Goal: Check status: Check status

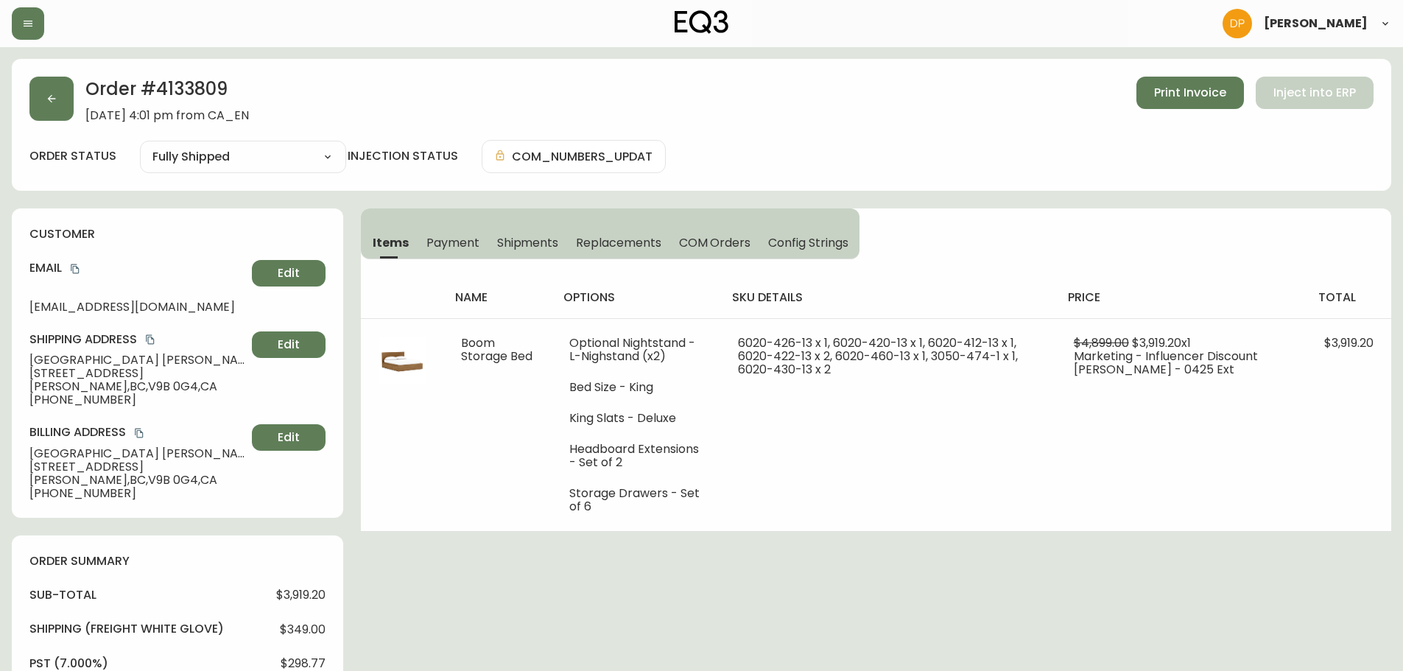
select select "FULLY_SHIPPED"
click at [54, 84] on button "button" at bounding box center [51, 99] width 44 height 44
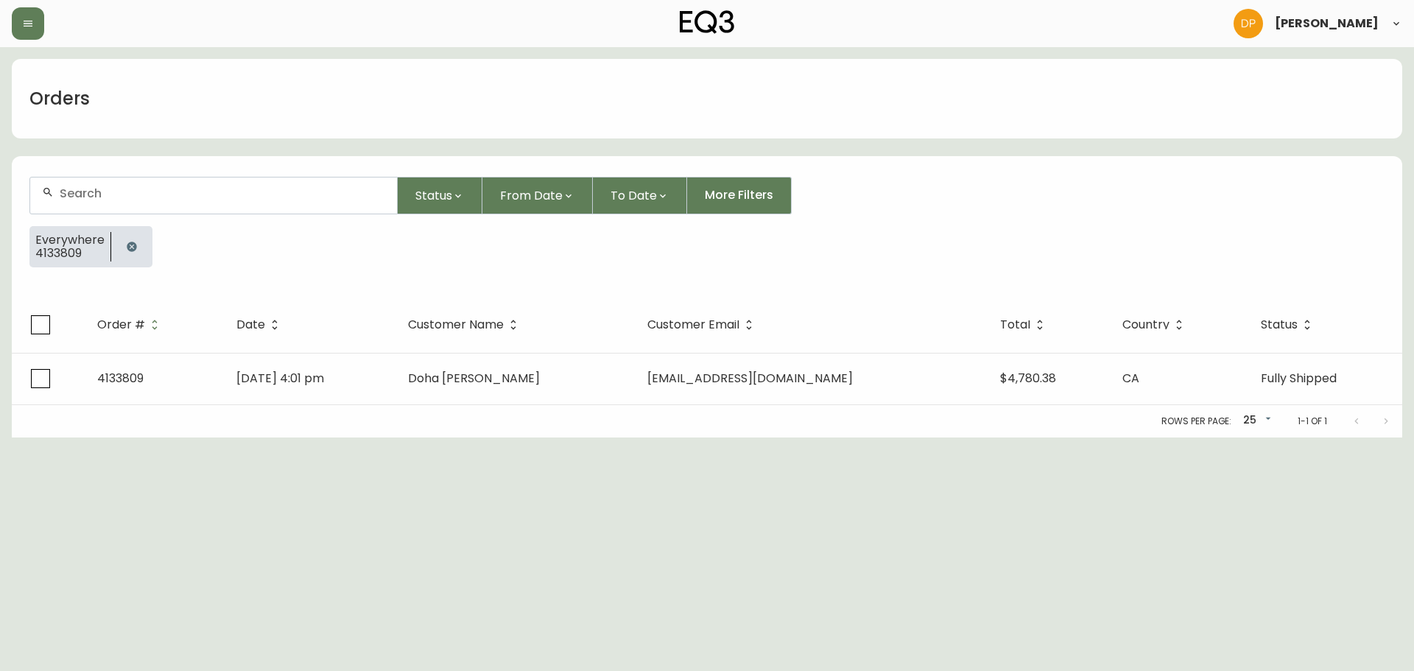
drag, startPoint x: 133, startPoint y: 250, endPoint x: 133, endPoint y: 219, distance: 30.9
click at [133, 250] on icon "button" at bounding box center [132, 247] width 10 height 10
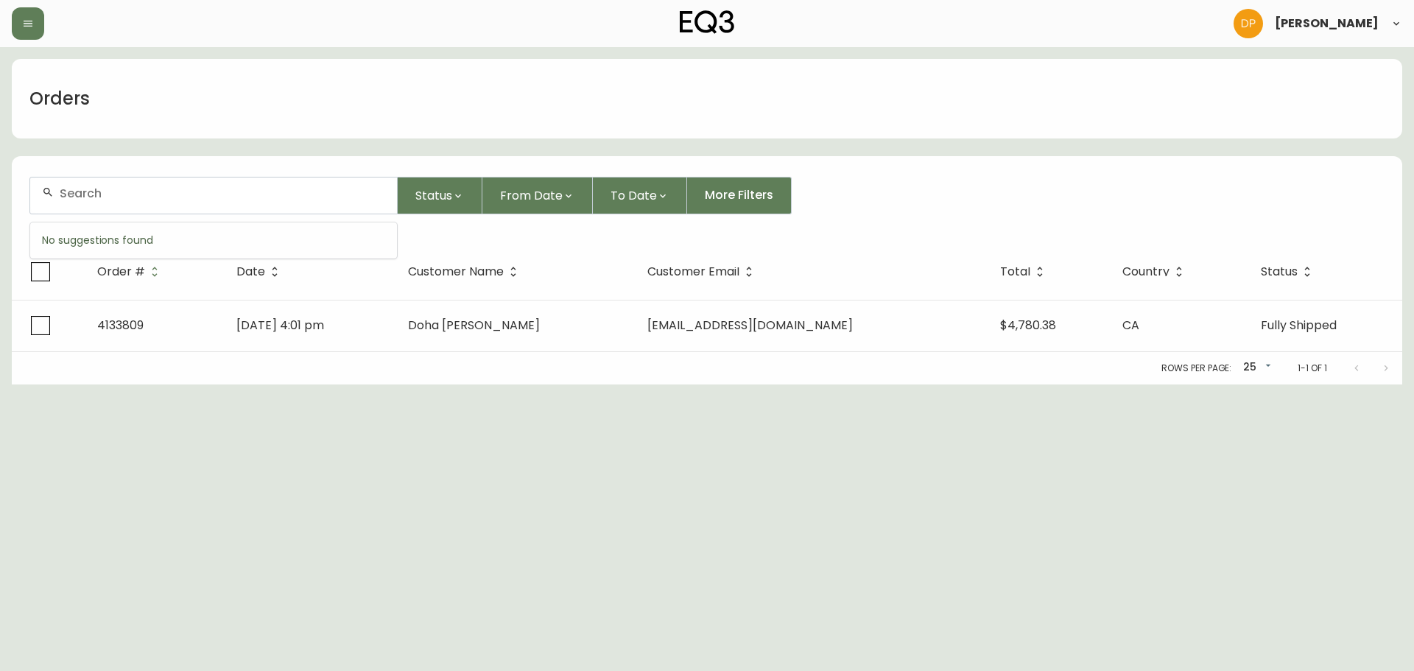
click at [129, 187] on input "text" at bounding box center [222, 193] width 325 height 14
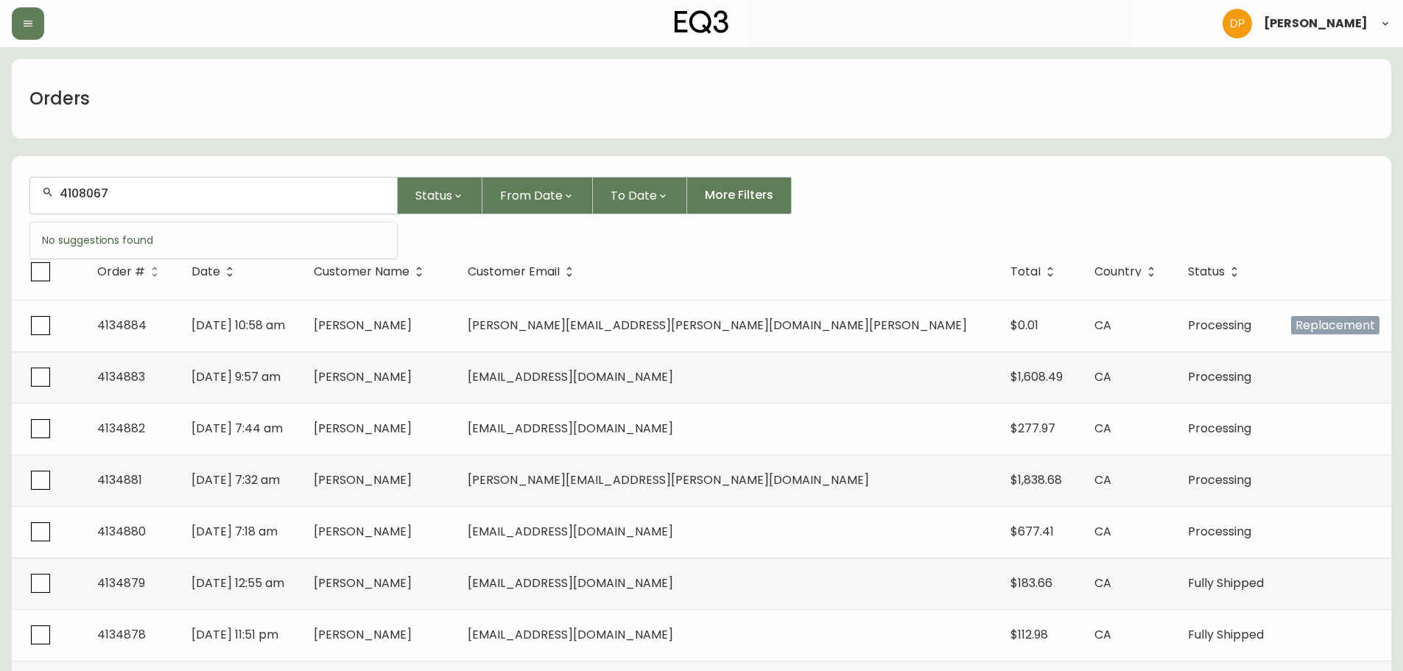
type input "4108067"
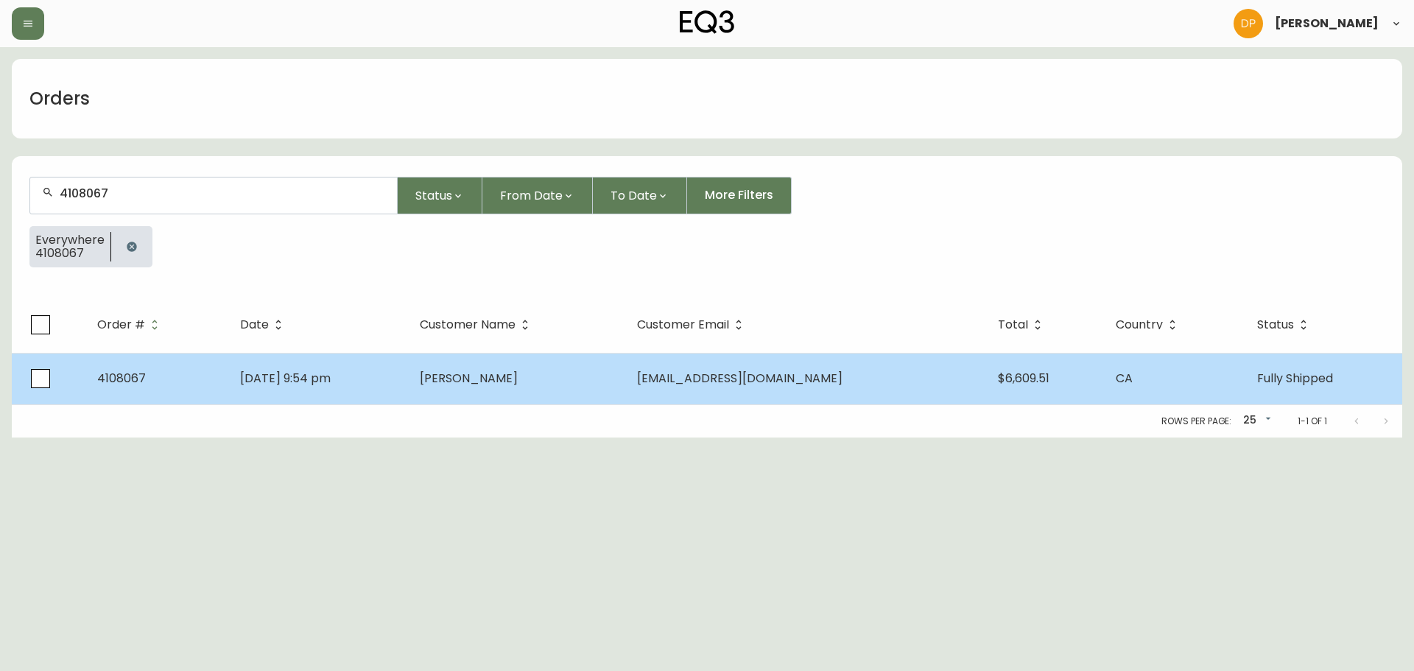
click at [585, 395] on td "[PERSON_NAME]" at bounding box center [517, 379] width 218 height 52
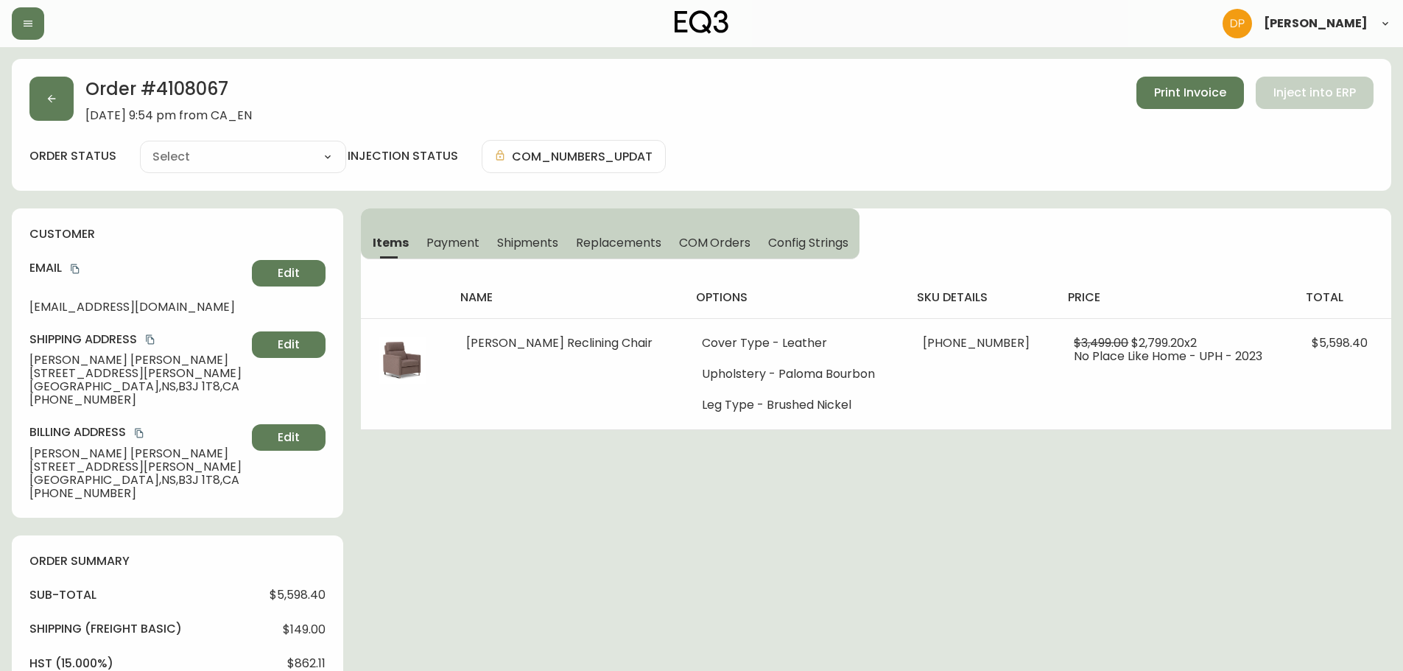
type input "Fully Shipped"
select select "FULLY_SHIPPED"
click at [189, 95] on h2 "Order # 4108067" at bounding box center [168, 93] width 166 height 32
click at [152, 85] on h2 "Order # 4108067" at bounding box center [168, 93] width 166 height 32
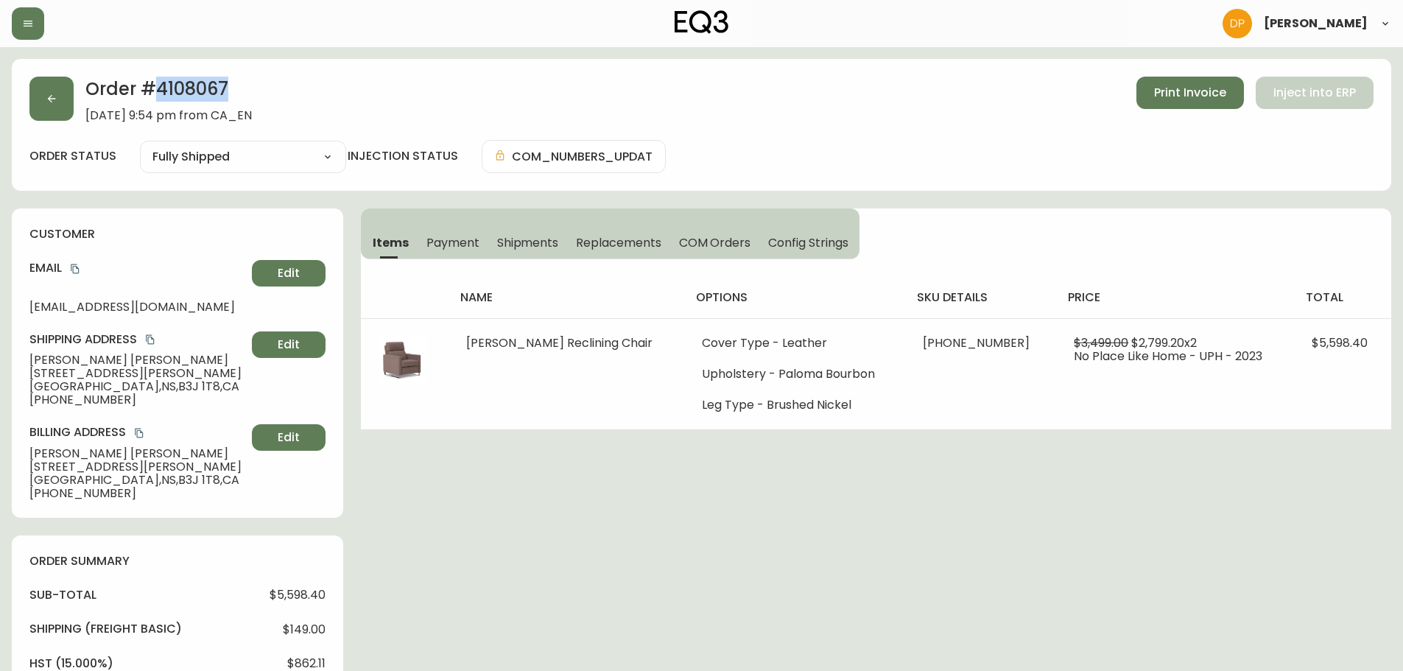
drag, startPoint x: 159, startPoint y: 86, endPoint x: 275, endPoint y: 85, distance: 115.6
click at [252, 85] on h2 "Order # 4108067" at bounding box center [168, 93] width 166 height 32
copy h2 "4108067"
click at [523, 230] on button "Shipments" at bounding box center [528, 242] width 80 height 32
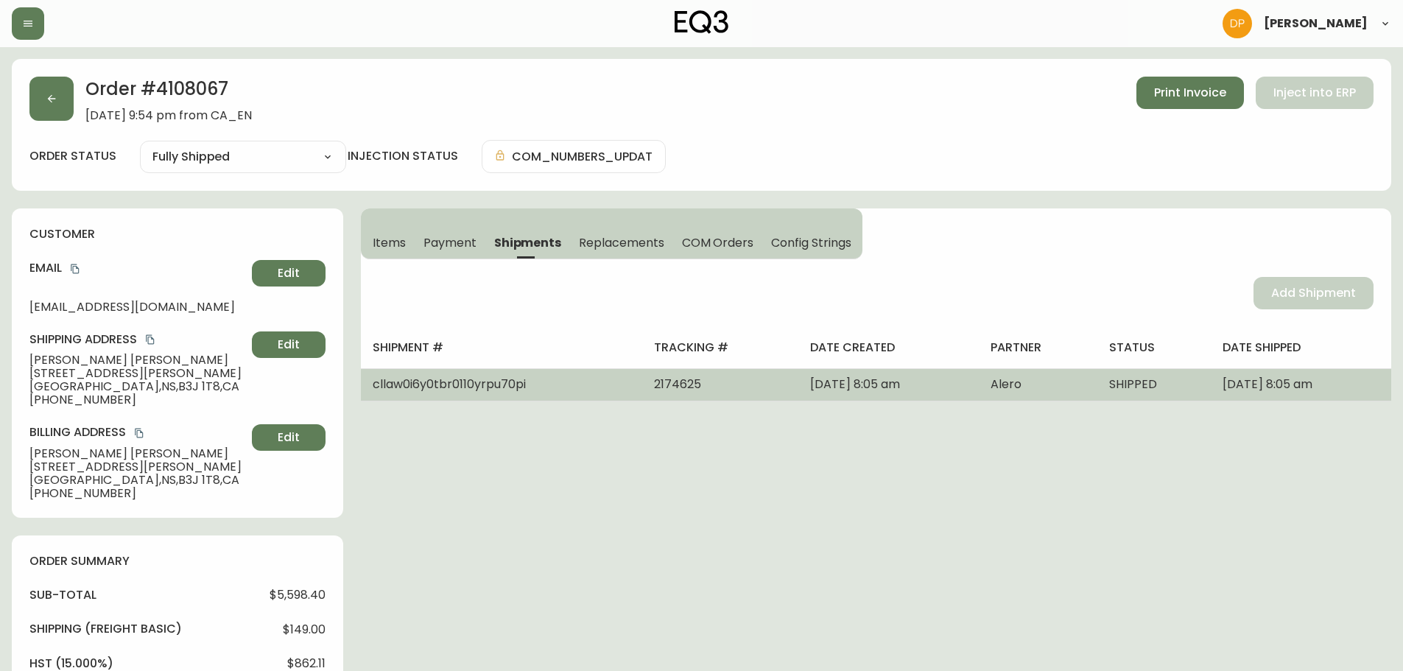
click at [654, 388] on span "2174625" at bounding box center [677, 384] width 47 height 17
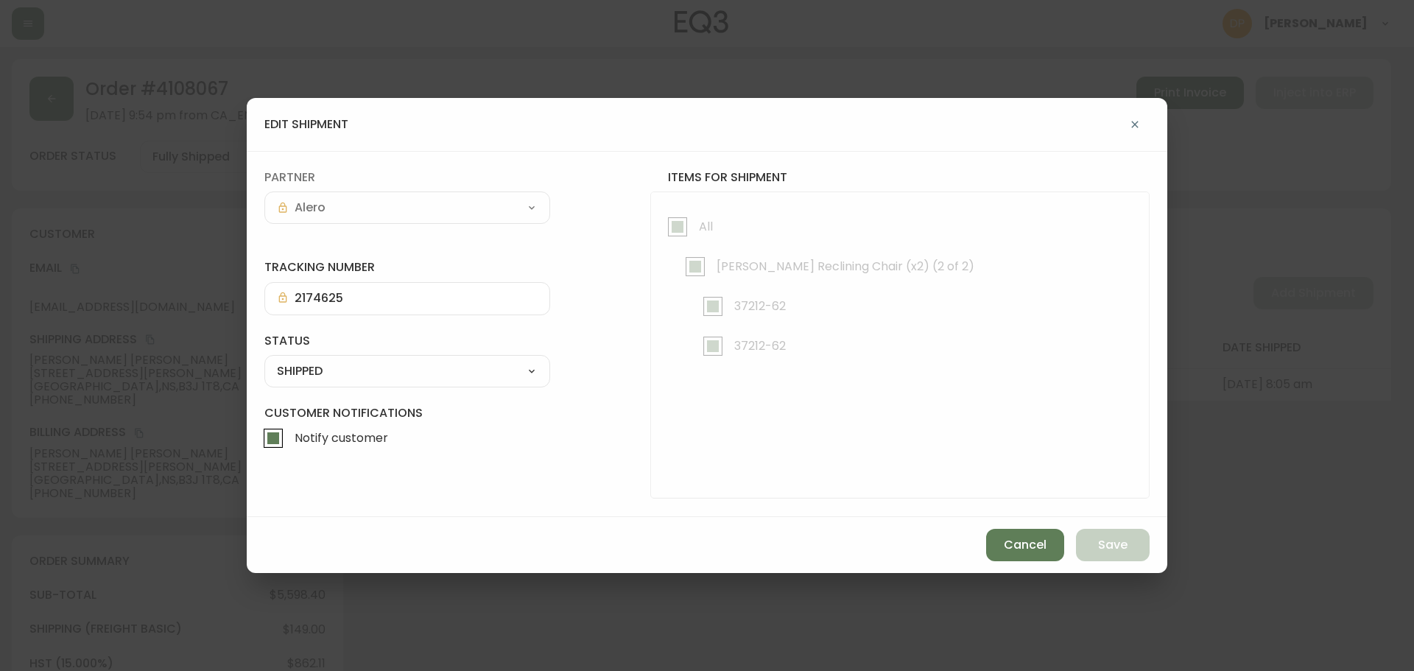
drag, startPoint x: 612, startPoint y: 388, endPoint x: 520, endPoint y: 403, distance: 93.2
click at [520, 403] on form "tracking number 2174625 status SHIPPED SHIPPED CANCELLED partner Alero Customer…" at bounding box center [706, 333] width 885 height 329
click at [243, 289] on div "edit shipment tracking number 2174625 status SHIPPED SHIPPED CANCELLED partner …" at bounding box center [707, 335] width 1414 height 671
